Goal: Navigation & Orientation: Find specific page/section

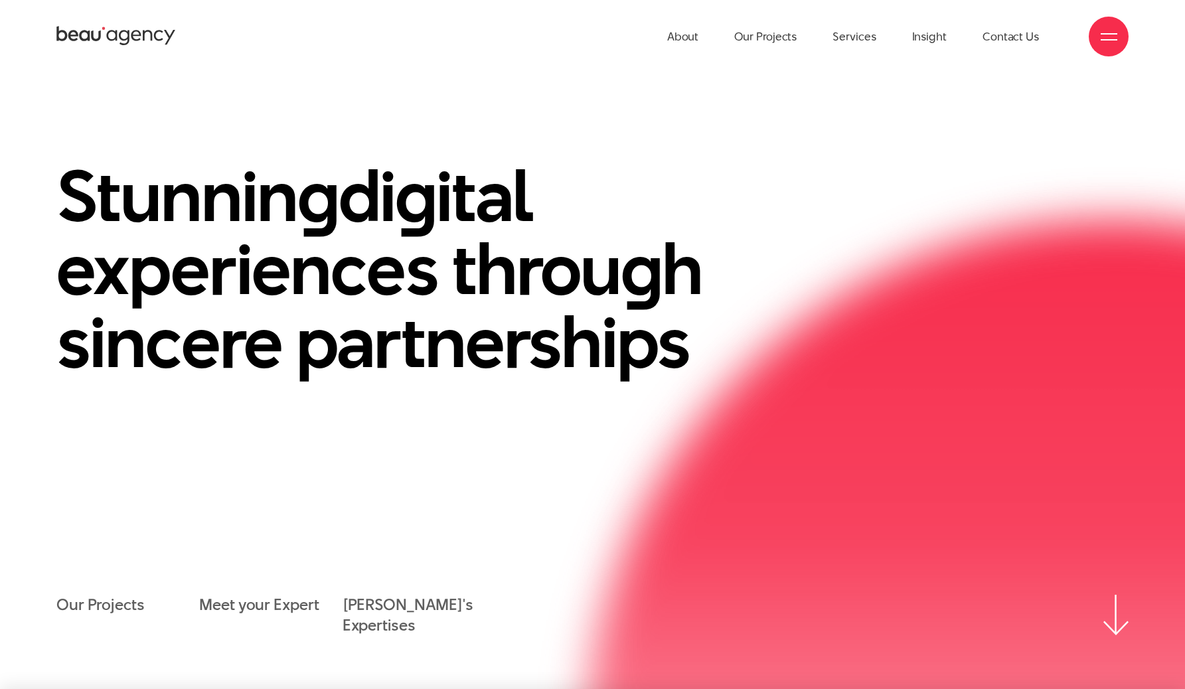
click at [1108, 40] on div at bounding box center [1108, 37] width 17 height 17
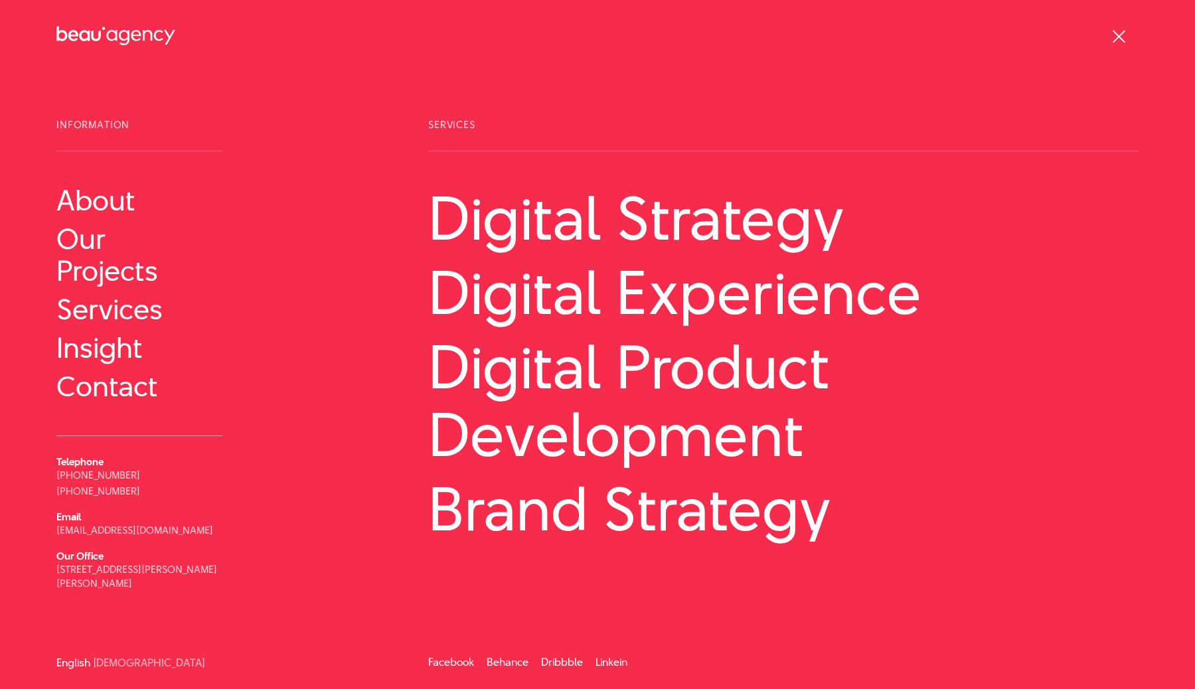
drag, startPoint x: 1104, startPoint y: 41, endPoint x: 0, endPoint y: 642, distance: 1257.3
click at [0, 0] on header "About Our Projects Services Insight Contact Us Information About Telephone" at bounding box center [597, 0] width 1195 height 0
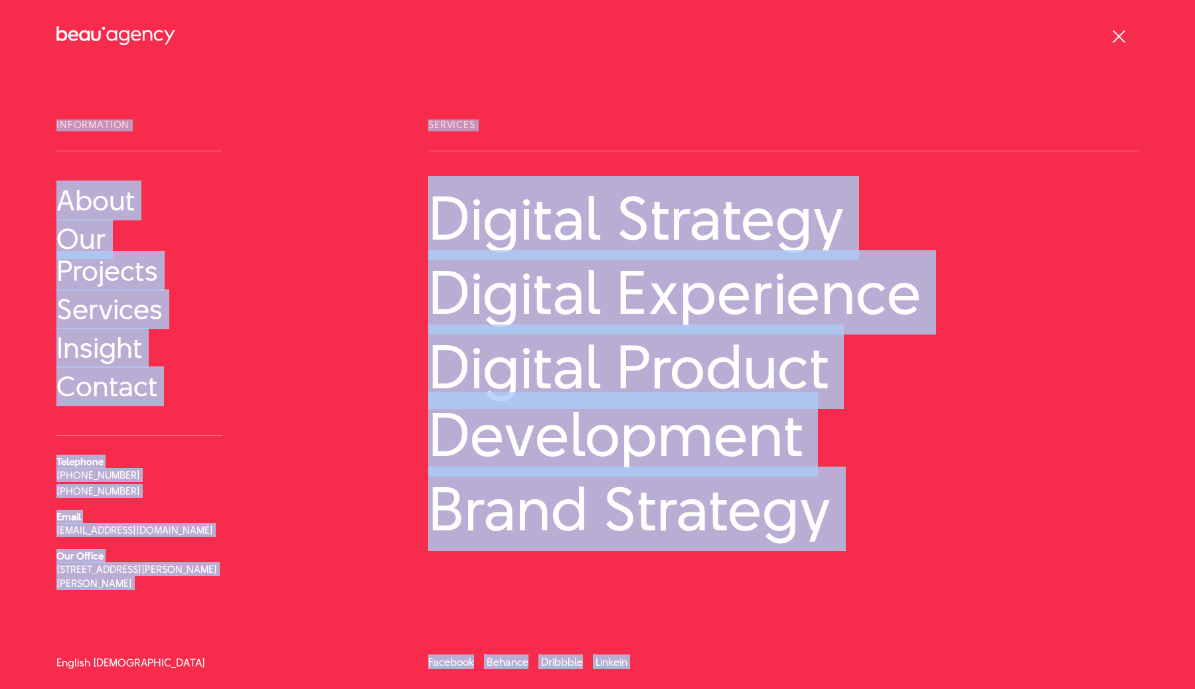
click at [124, 665] on link "[DEMOGRAPHIC_DATA]" at bounding box center [149, 663] width 112 height 10
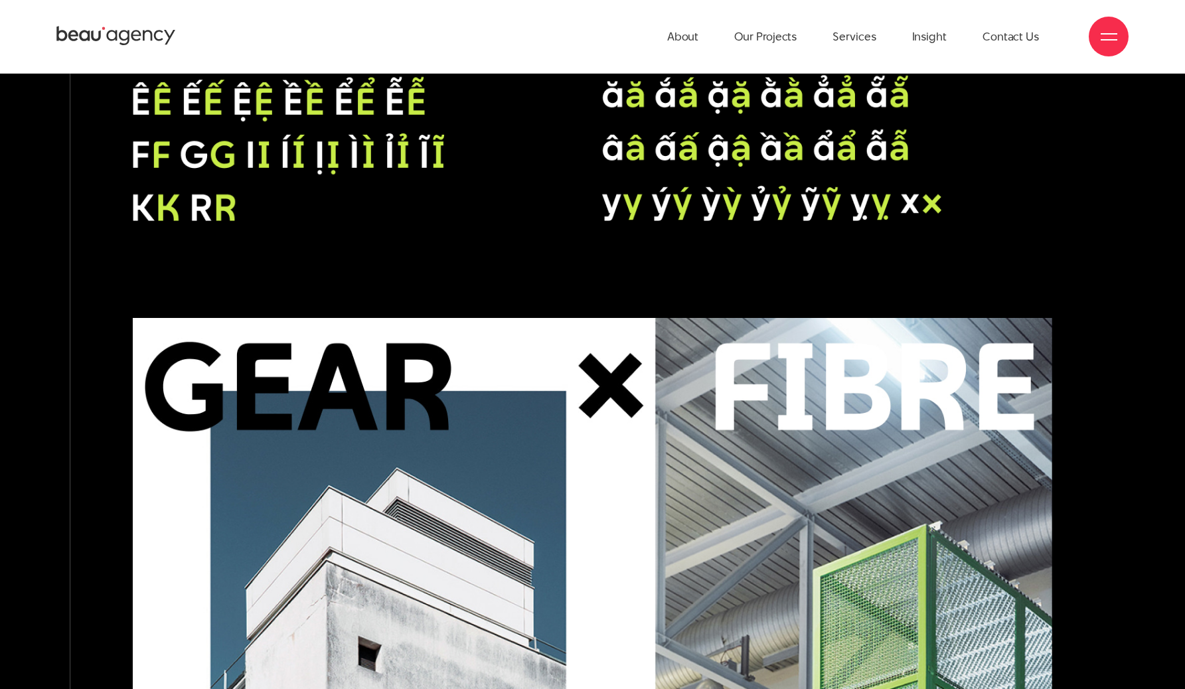
scroll to position [11331, 0]
